Goal: Task Accomplishment & Management: Manage account settings

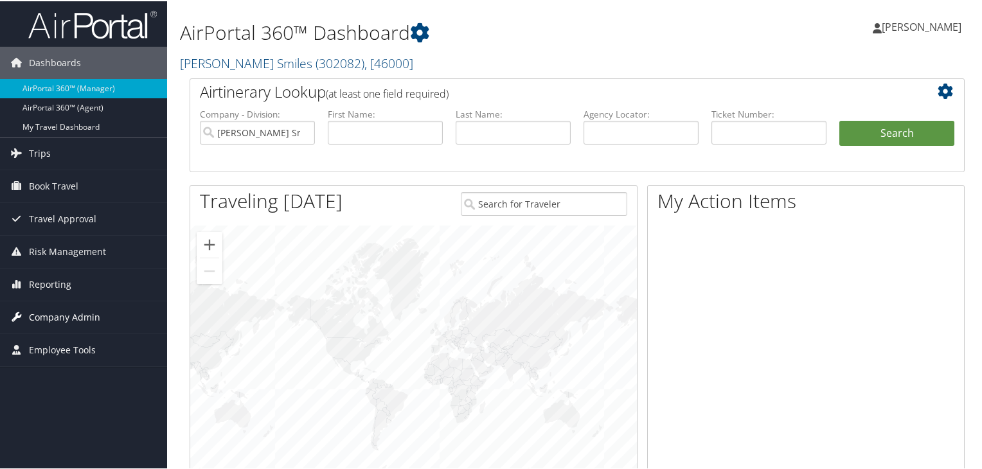
click at [59, 309] on span "Company Admin" at bounding box center [64, 316] width 71 height 32
click at [242, 55] on link "Nuvia Smiles ( 302082 ) , [ 46000 ]" at bounding box center [296, 61] width 233 height 17
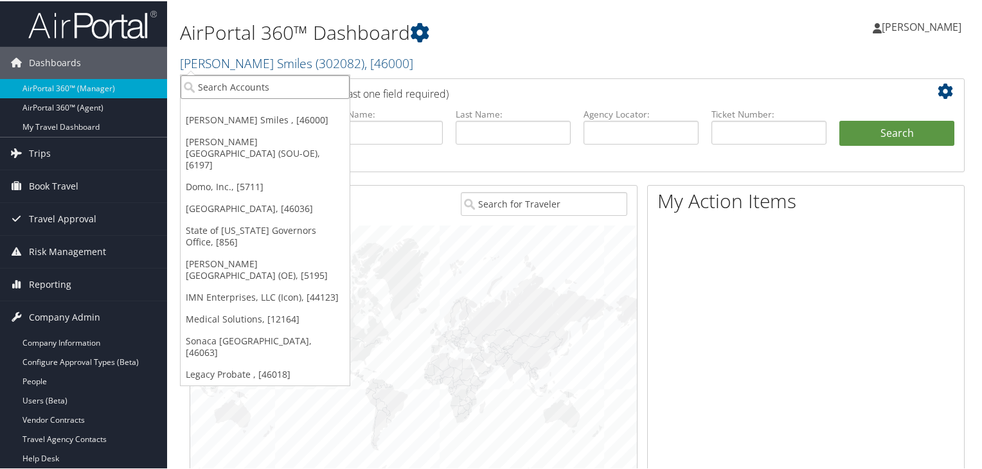
click at [236, 81] on input "search" at bounding box center [265, 86] width 169 height 24
type input "302053"
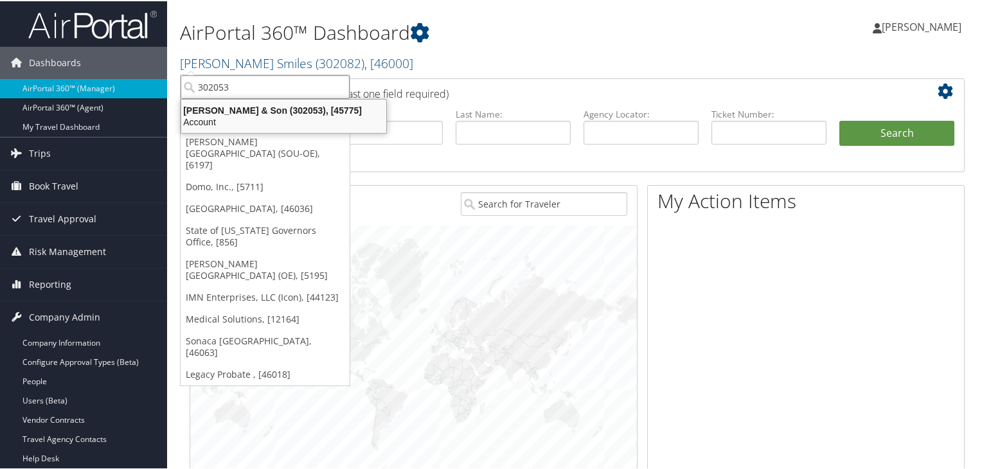
click at [263, 103] on div "CH Guenther & Son (302053), [45775]" at bounding box center [284, 109] width 220 height 12
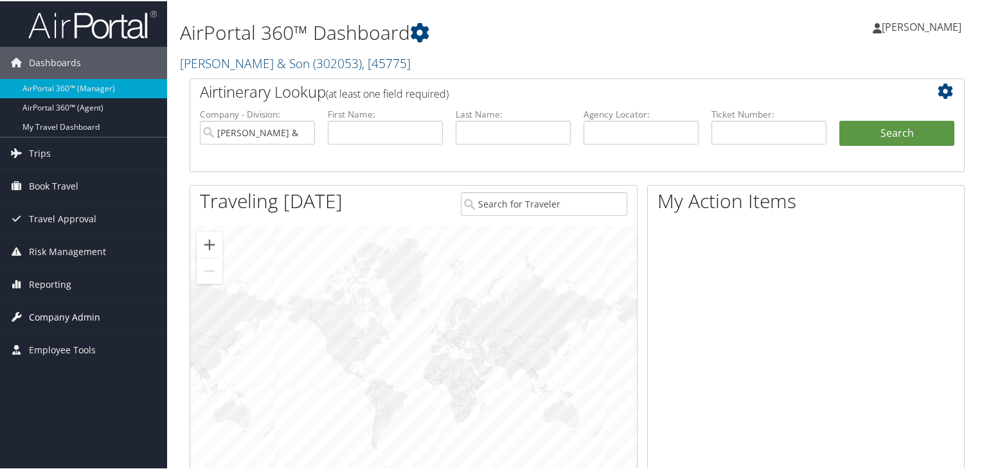
click at [50, 309] on span "Company Admin" at bounding box center [64, 316] width 71 height 32
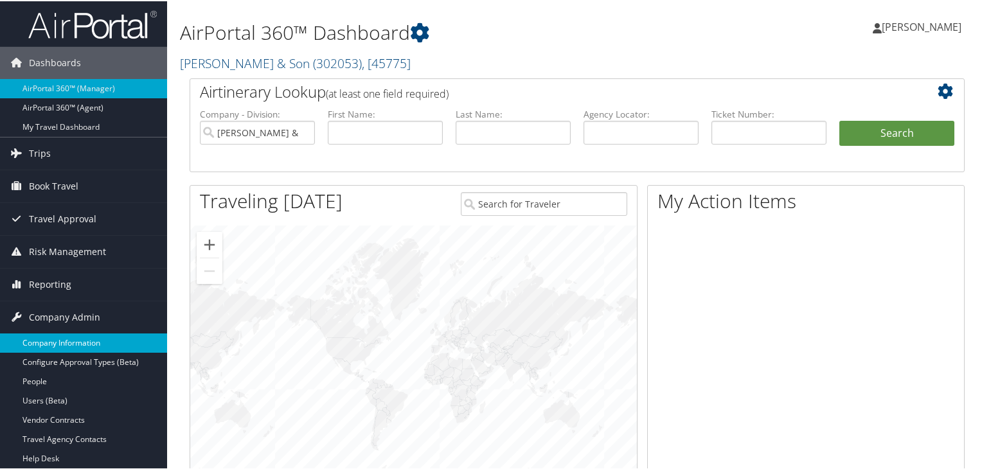
click at [62, 343] on link "Company Information" at bounding box center [83, 341] width 167 height 19
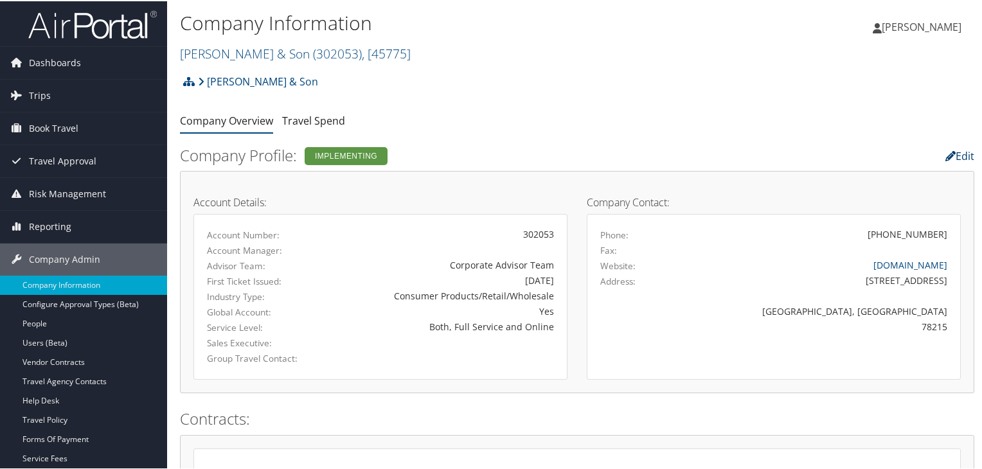
click at [965, 152] on link "Edit" at bounding box center [959, 155] width 29 height 14
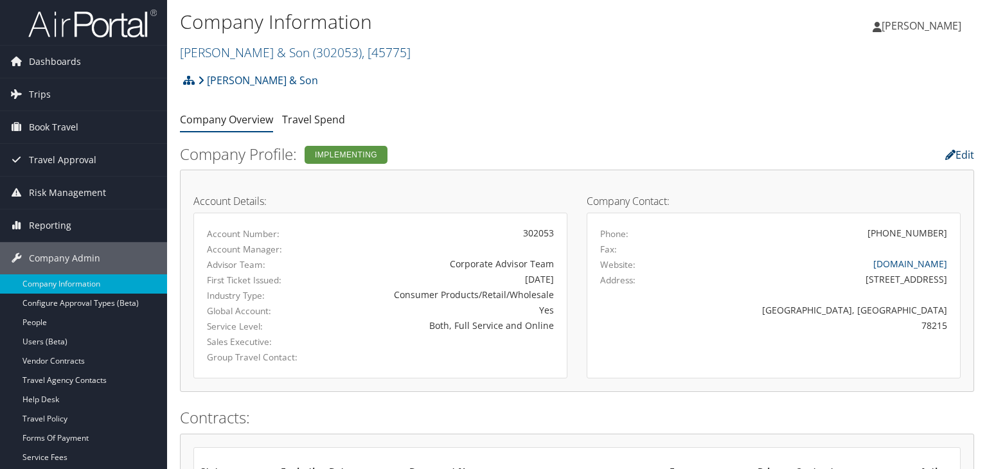
select select "12"
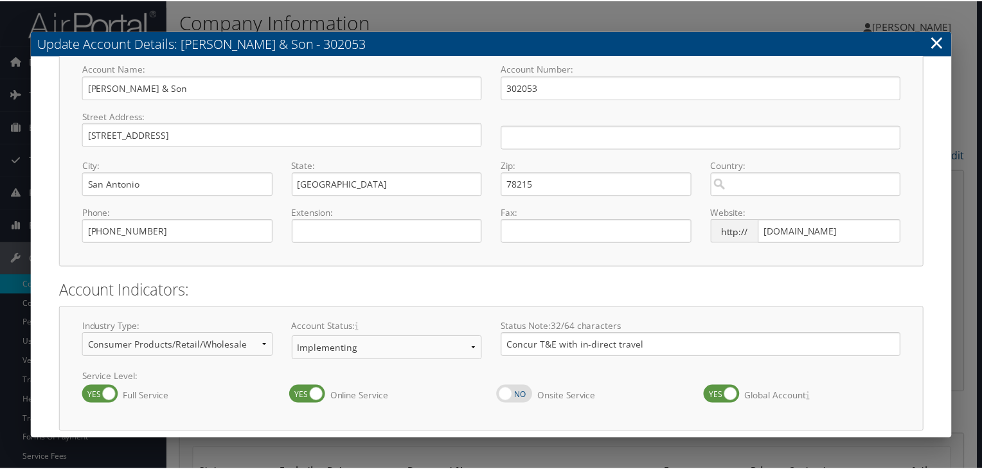
scroll to position [134, 0]
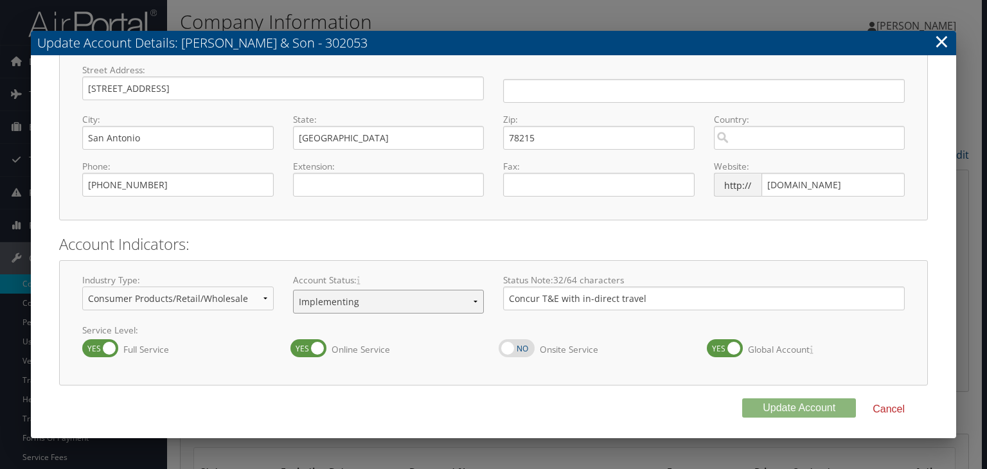
click at [375, 307] on select "Offboarding At Risk Inactive Active Implementing" at bounding box center [389, 302] width 192 height 24
select select "8"
click at [293, 290] on select "Offboarding At Risk Inactive Active Implementing" at bounding box center [389, 302] width 192 height 24
click at [768, 405] on button "Update Account" at bounding box center [799, 407] width 114 height 19
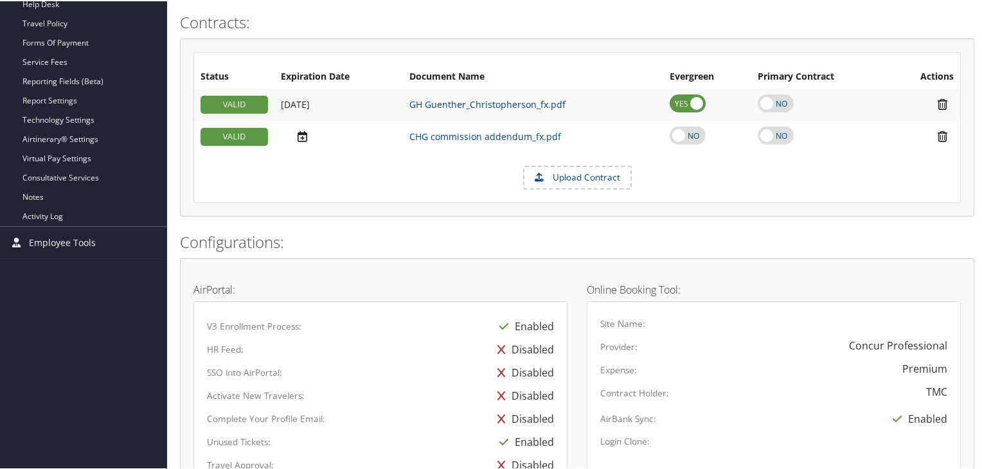
scroll to position [0, 0]
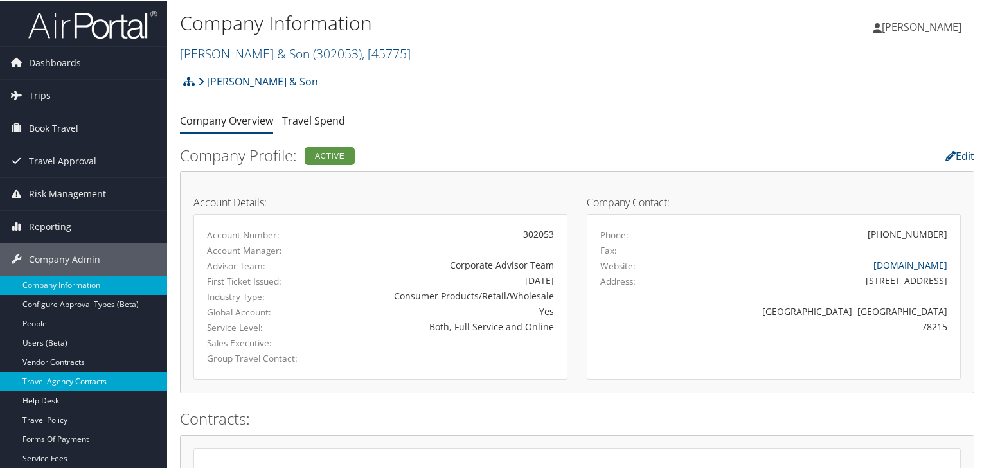
click at [116, 375] on link "Travel Agency Contacts" at bounding box center [83, 380] width 167 height 19
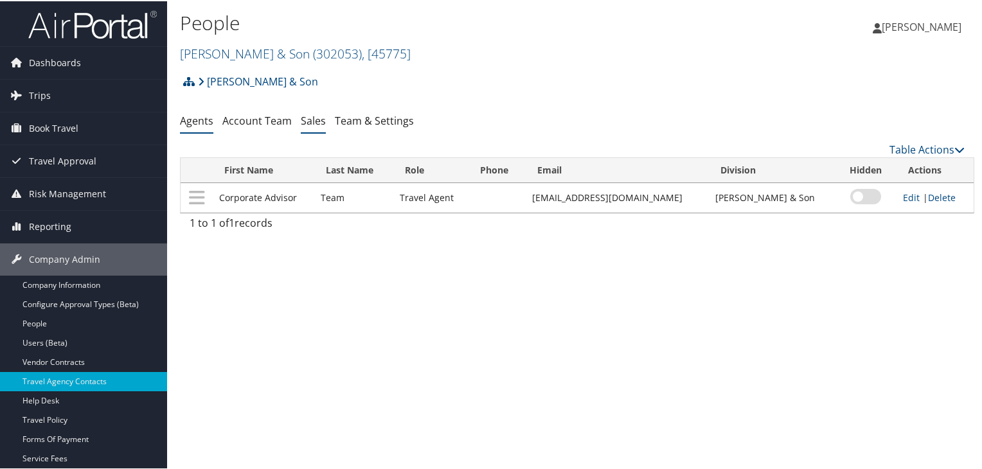
click at [304, 123] on link "Sales" at bounding box center [313, 119] width 25 height 14
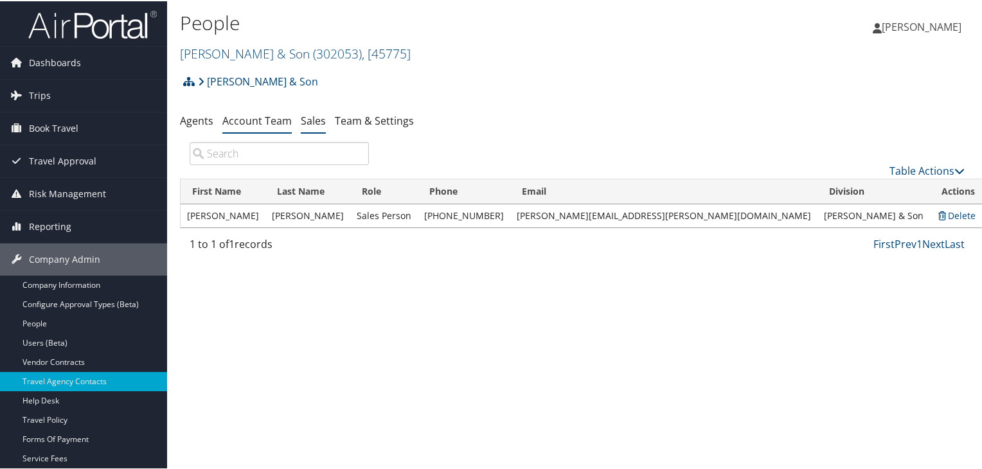
click at [270, 124] on link "Account Team" at bounding box center [256, 119] width 69 height 14
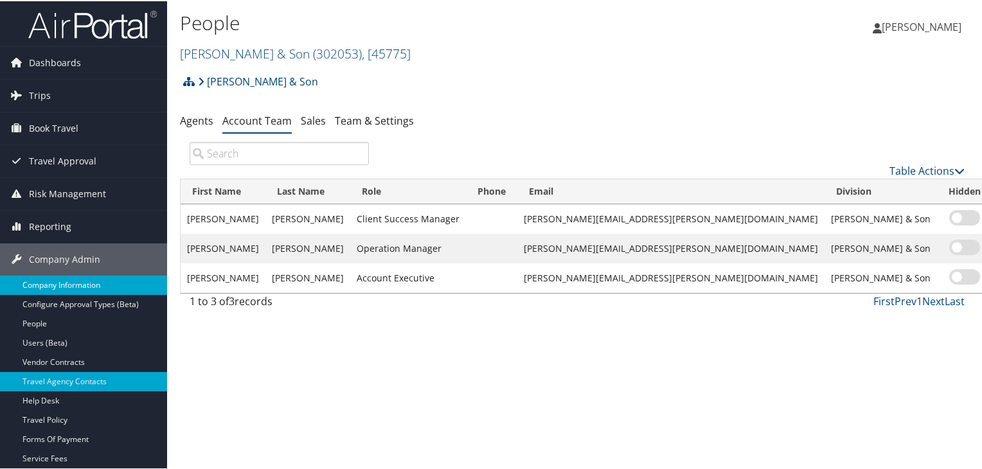
click at [84, 294] on link "Configure Approval Types (Beta)" at bounding box center [83, 303] width 167 height 19
click at [82, 286] on link "Company Information" at bounding box center [83, 283] width 167 height 19
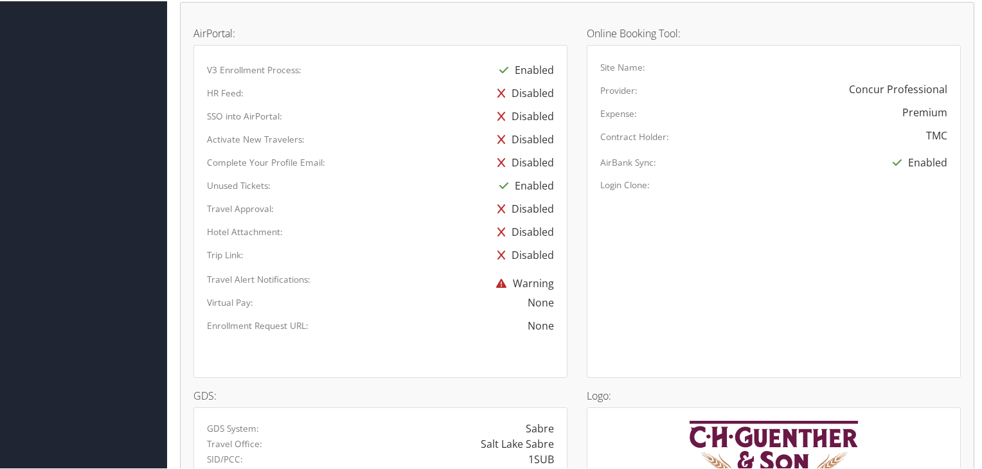
scroll to position [835, 0]
